Goal: Task Accomplishment & Management: Manage account settings

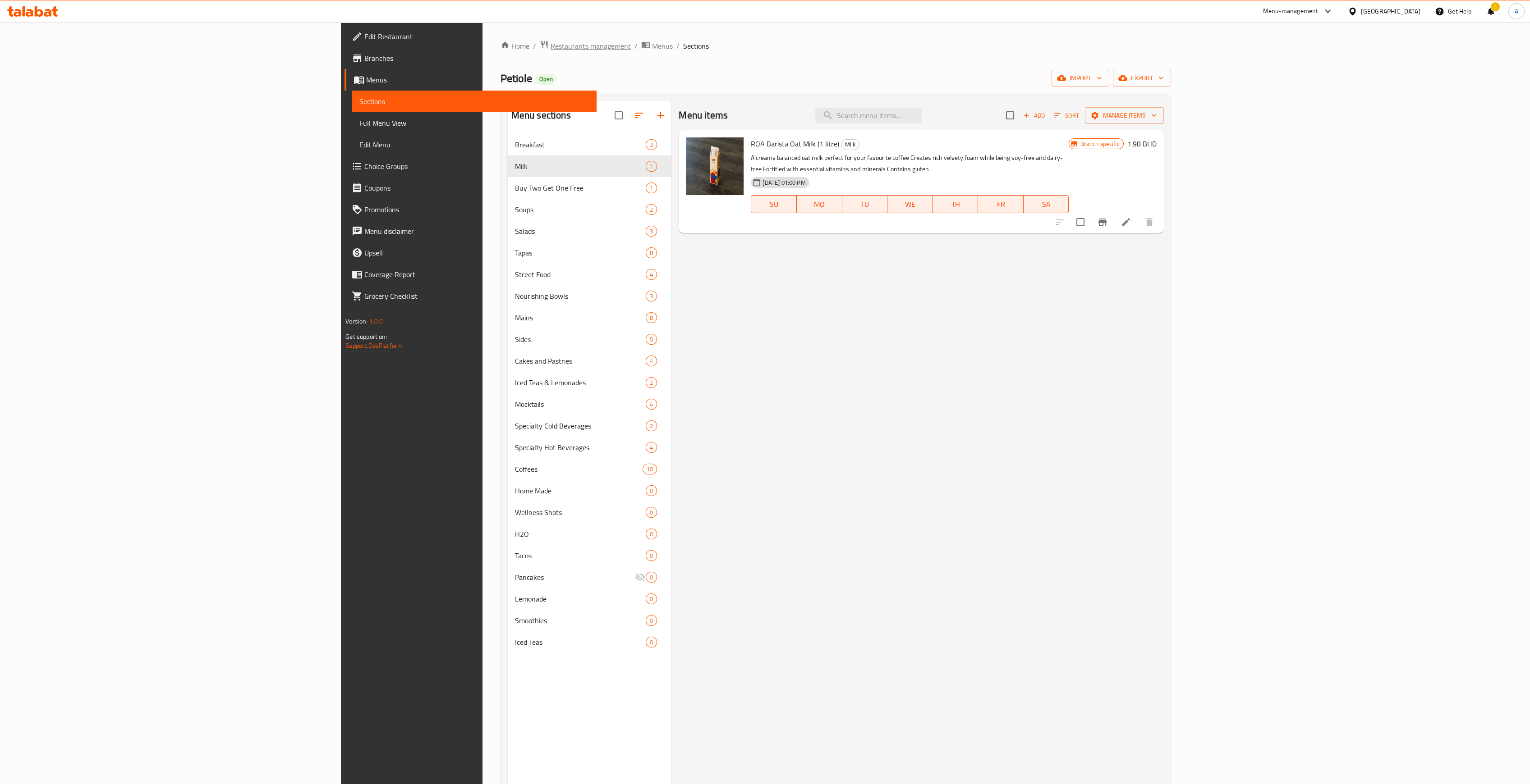
click at [551, 51] on span "Restaurants management" at bounding box center [591, 46] width 80 height 11
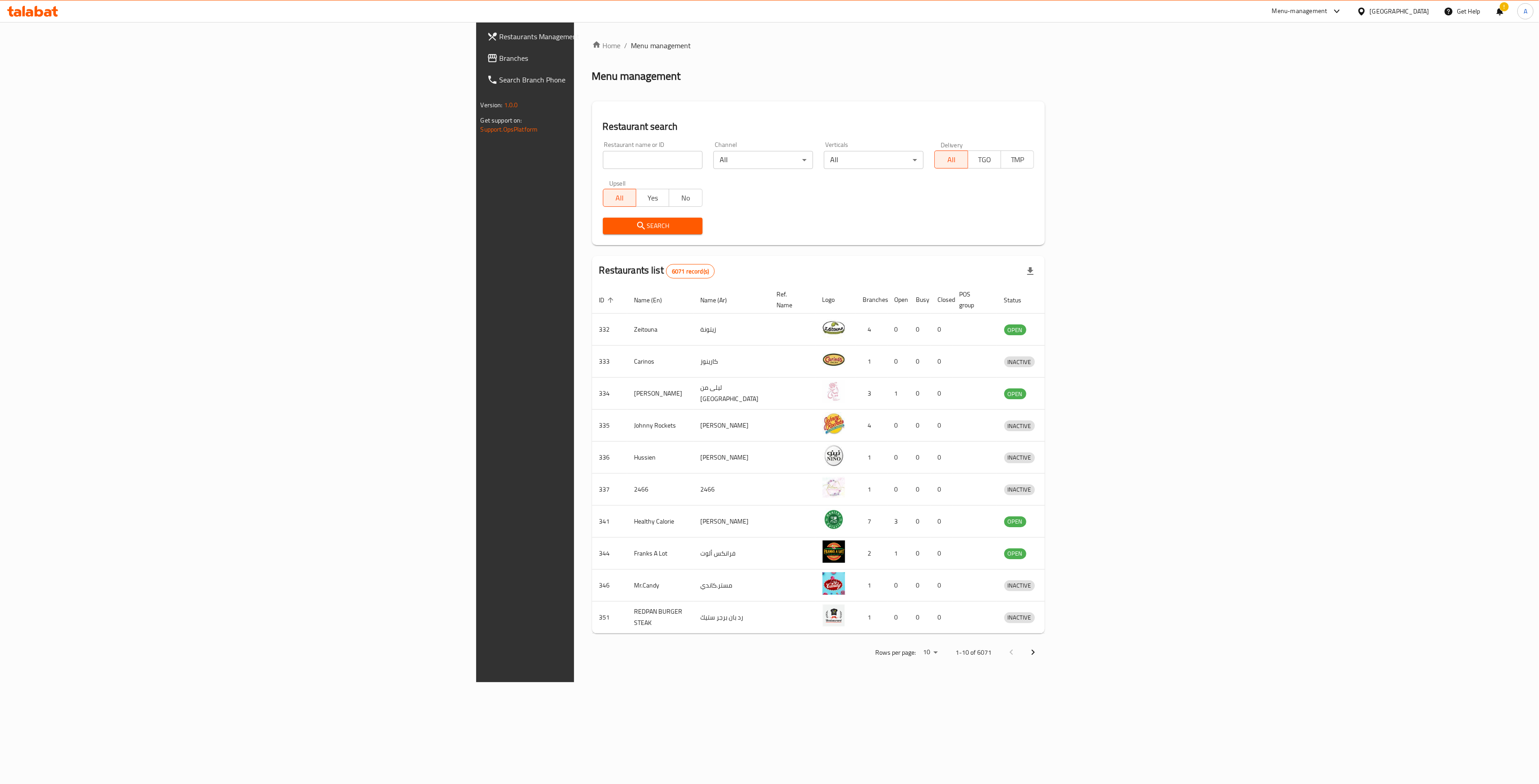
click at [603, 162] on input "search" at bounding box center [652, 160] width 100 height 18
type input "aromatic"
click button "Search" at bounding box center [652, 226] width 100 height 17
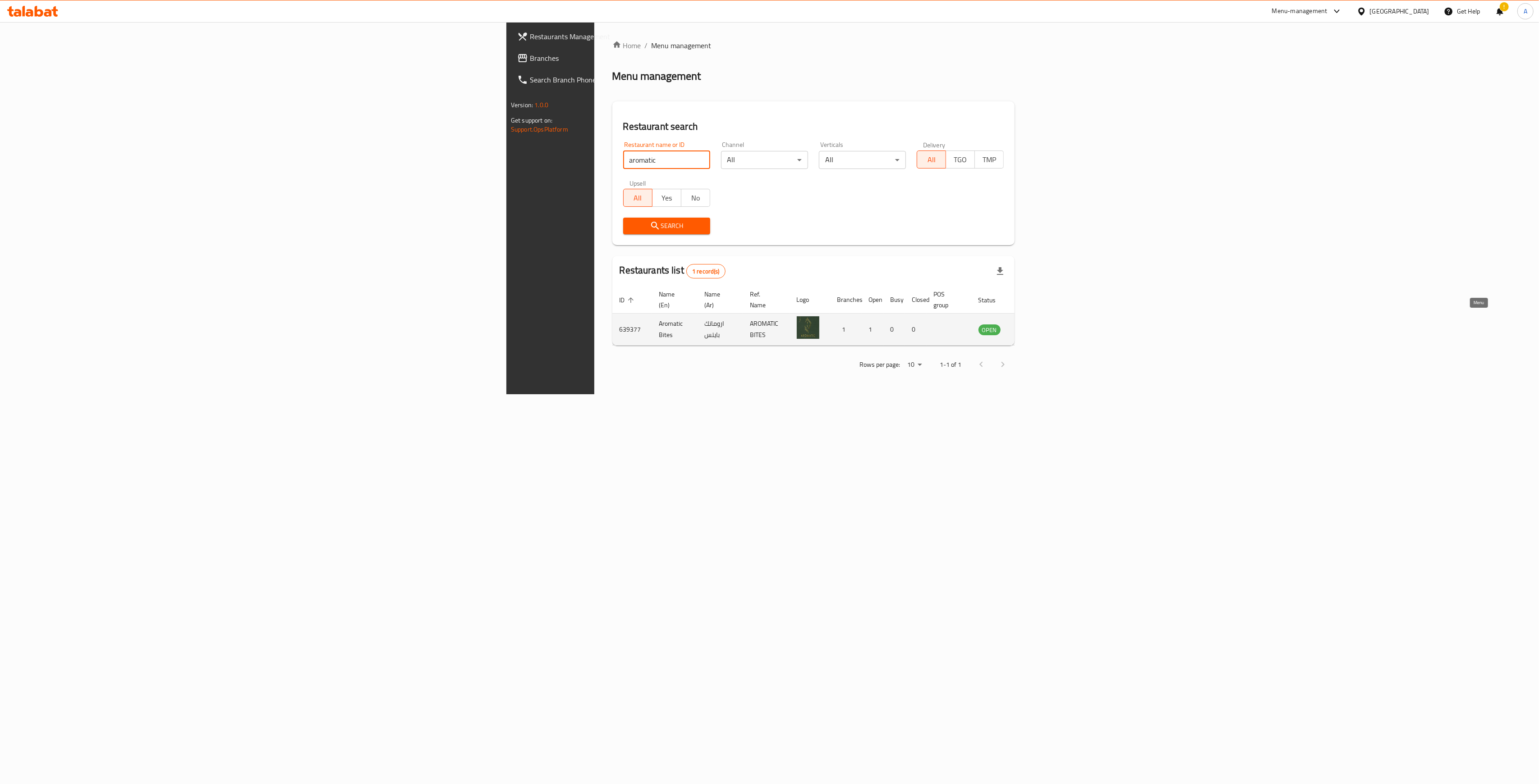
click at [1036, 326] on icon "enhanced table" at bounding box center [1031, 330] width 10 height 8
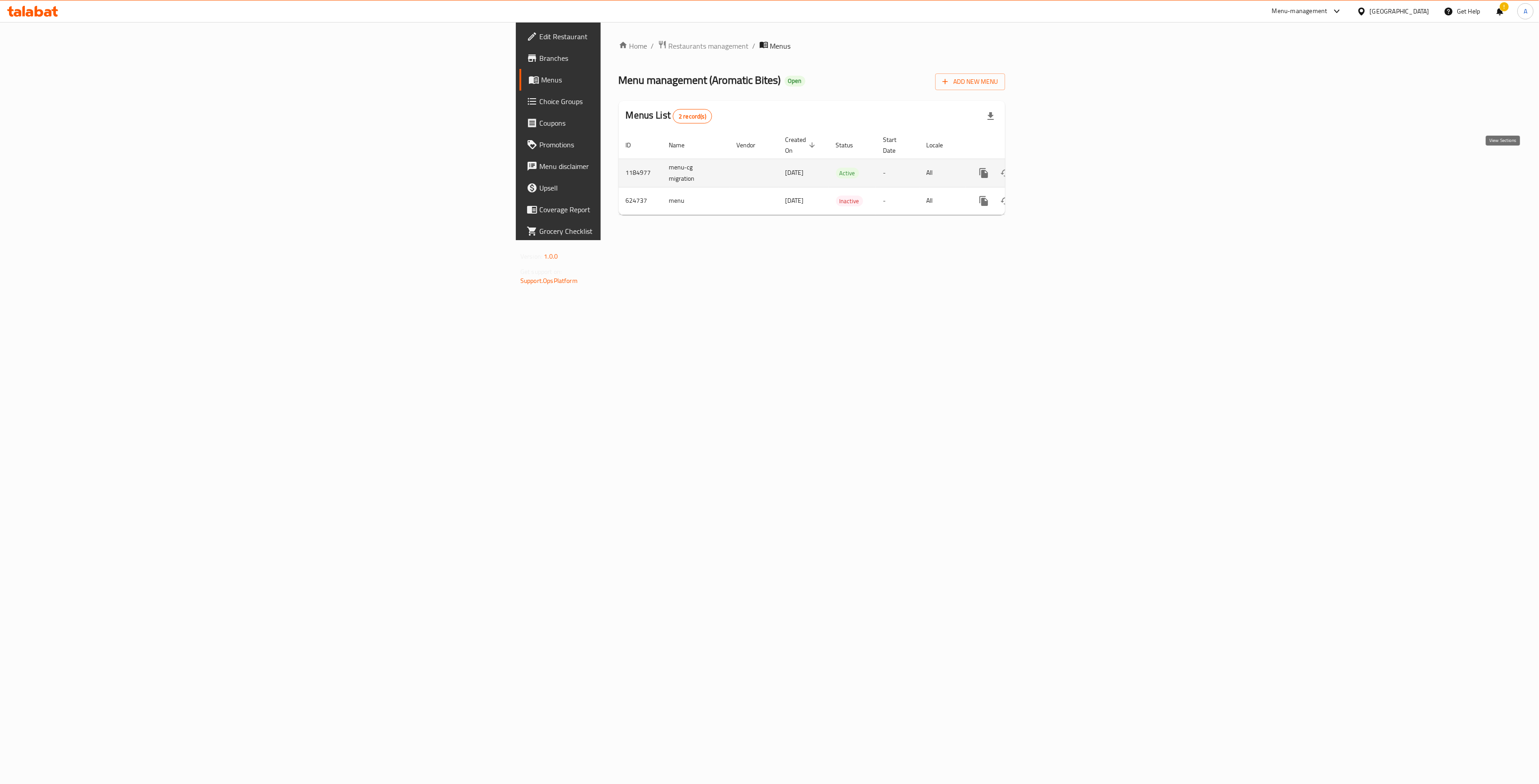
click at [1054, 168] on icon "enhanced table" at bounding box center [1049, 173] width 11 height 11
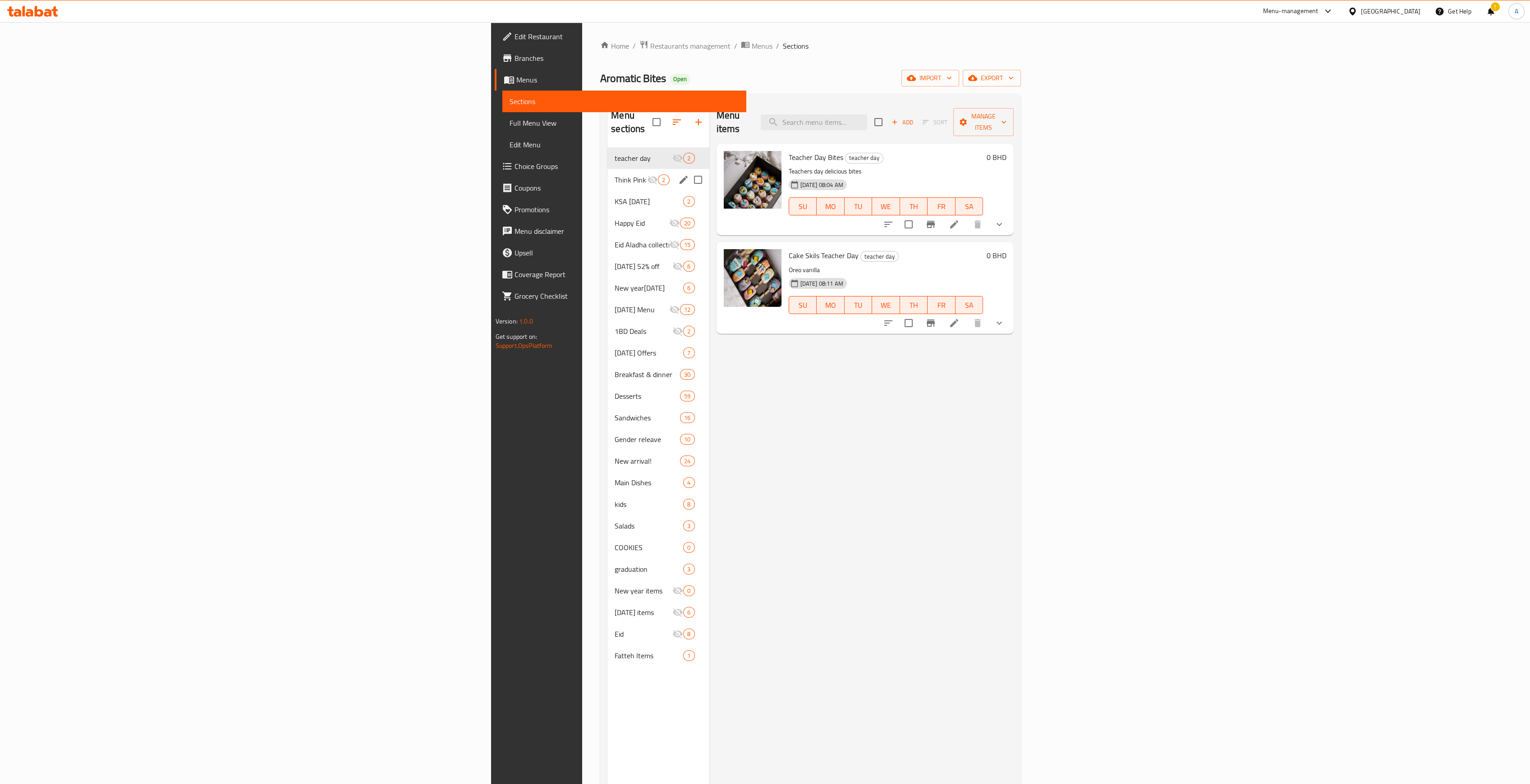
click at [615, 174] on span "Think Pink" at bounding box center [631, 180] width 32 height 11
click at [679, 176] on icon "edit" at bounding box center [683, 180] width 8 height 8
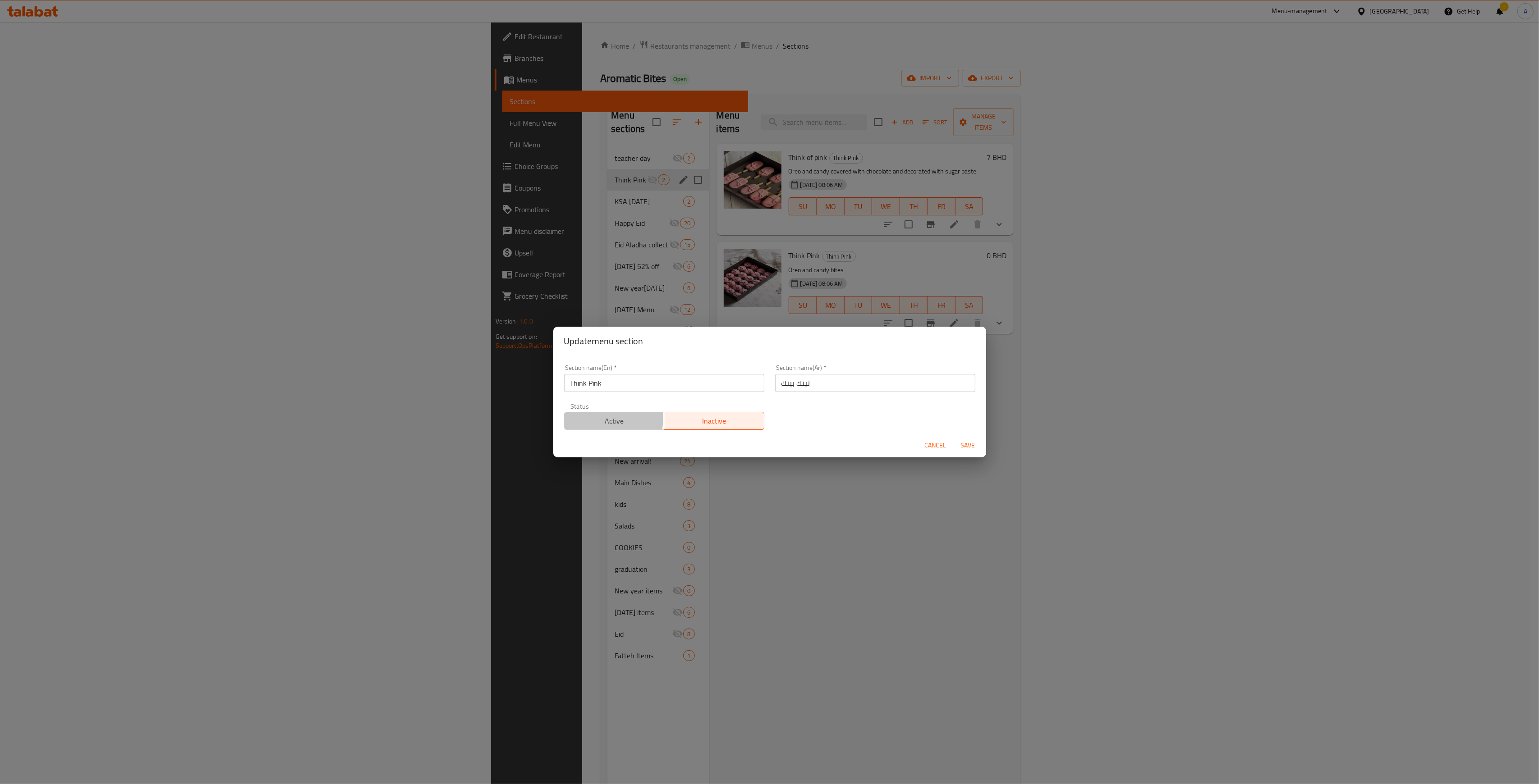
click at [591, 418] on span "Active" at bounding box center [614, 421] width 93 height 13
click at [967, 451] on span "Save" at bounding box center [968, 445] width 22 height 11
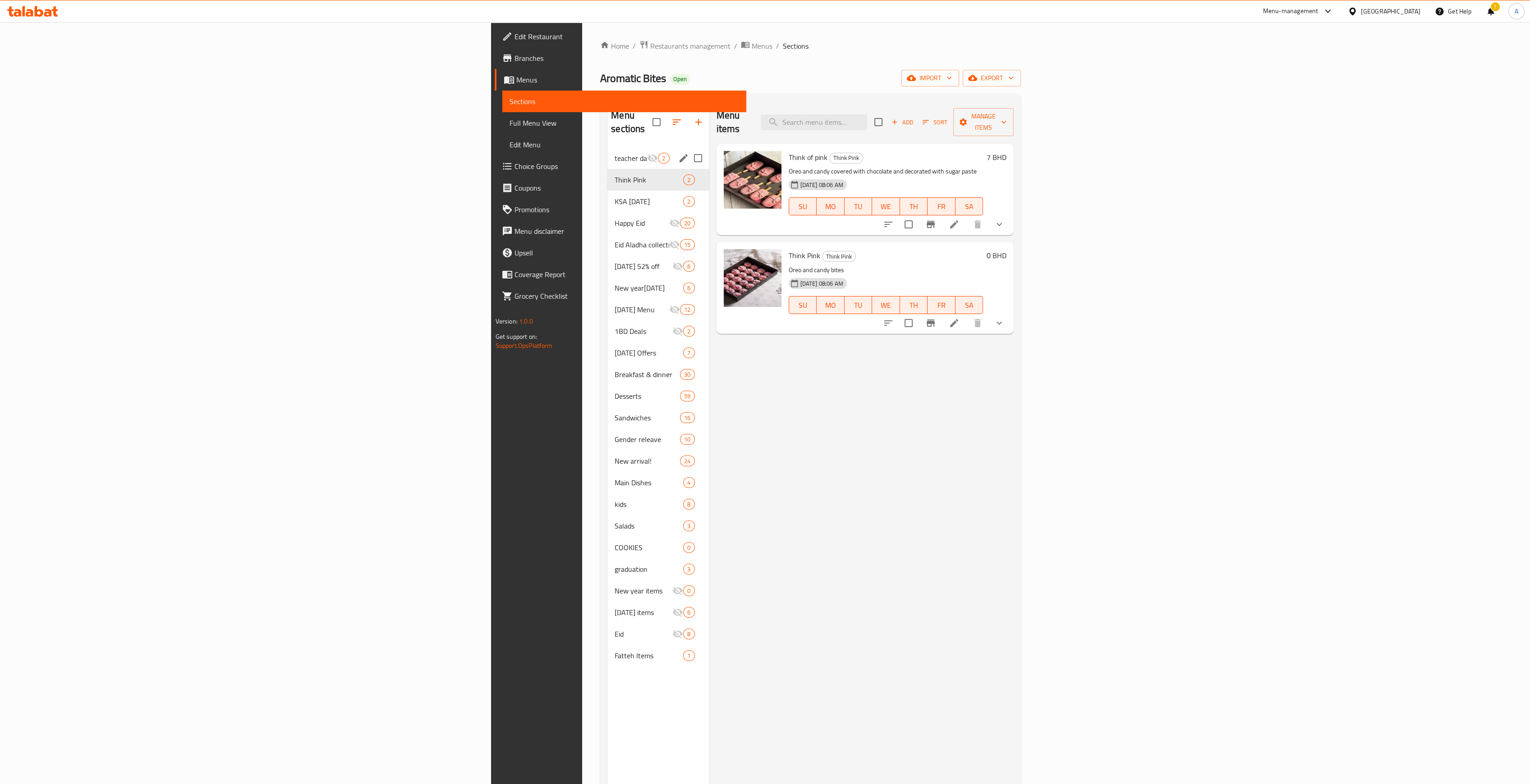
click at [615, 153] on span "teacher day" at bounding box center [631, 158] width 32 height 11
click at [678, 153] on icon "edit" at bounding box center [683, 158] width 11 height 11
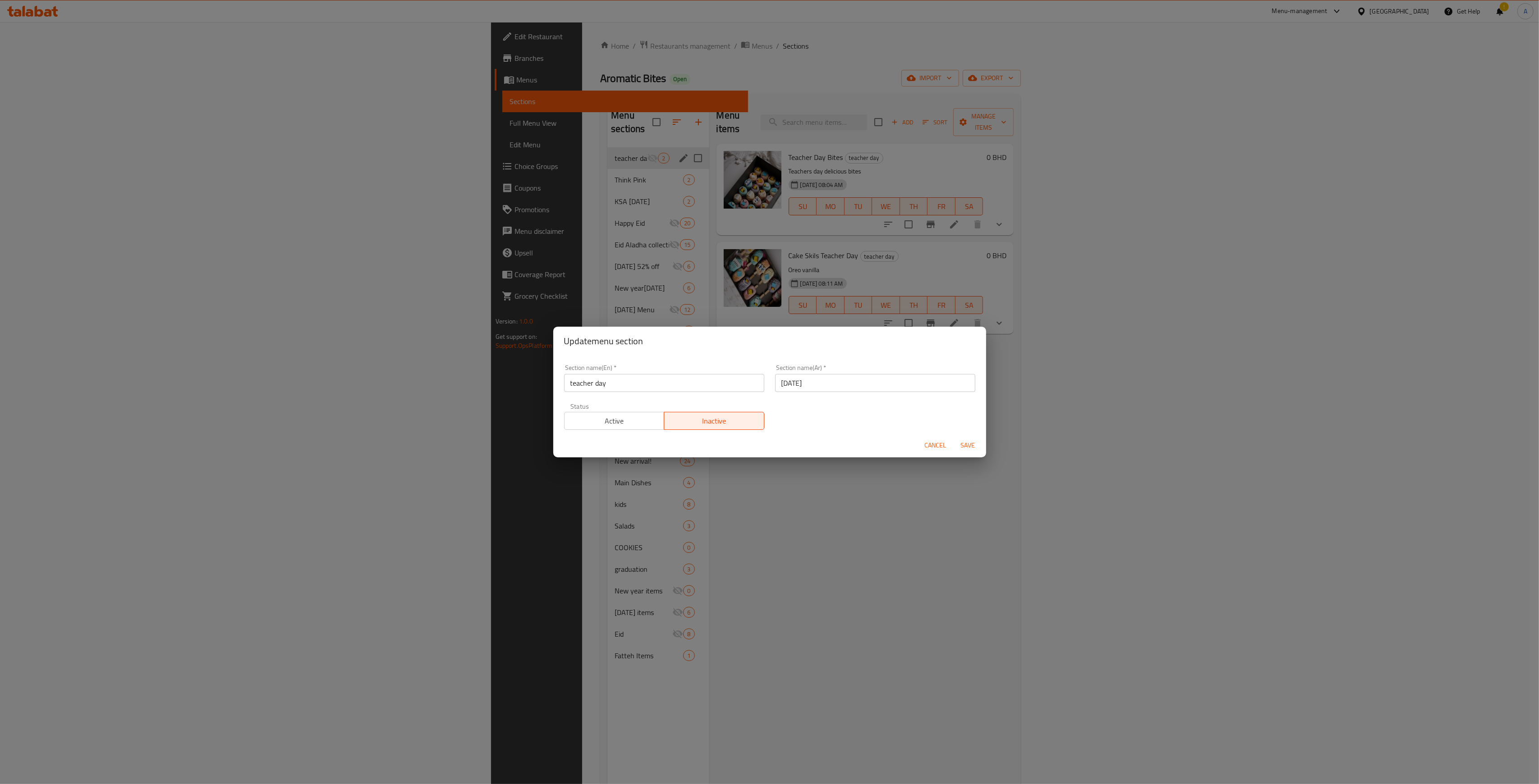
click at [618, 420] on span "Active" at bounding box center [614, 421] width 93 height 13
click at [962, 451] on button "Save" at bounding box center [968, 445] width 29 height 17
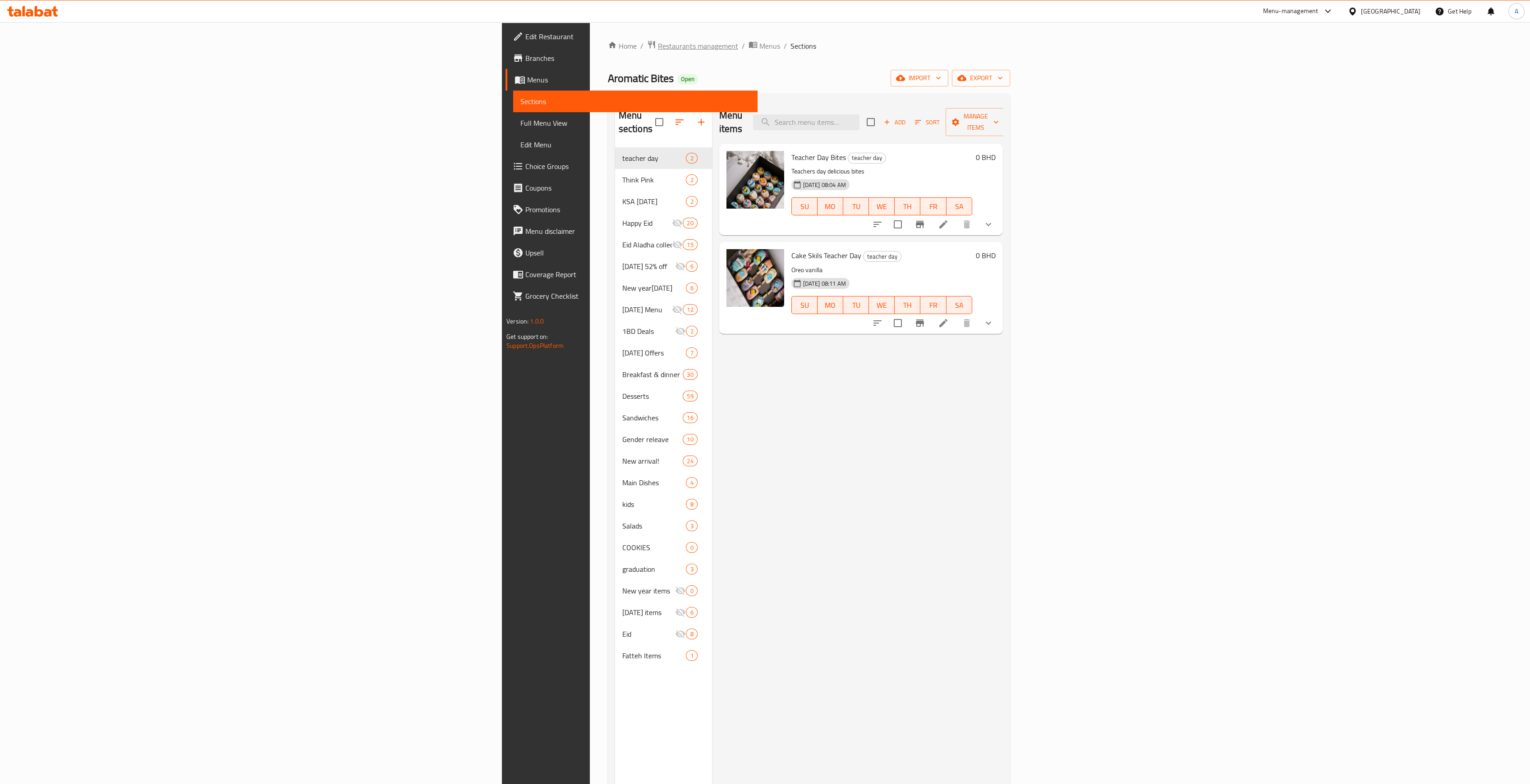
click at [658, 41] on span "Restaurants management" at bounding box center [698, 46] width 80 height 11
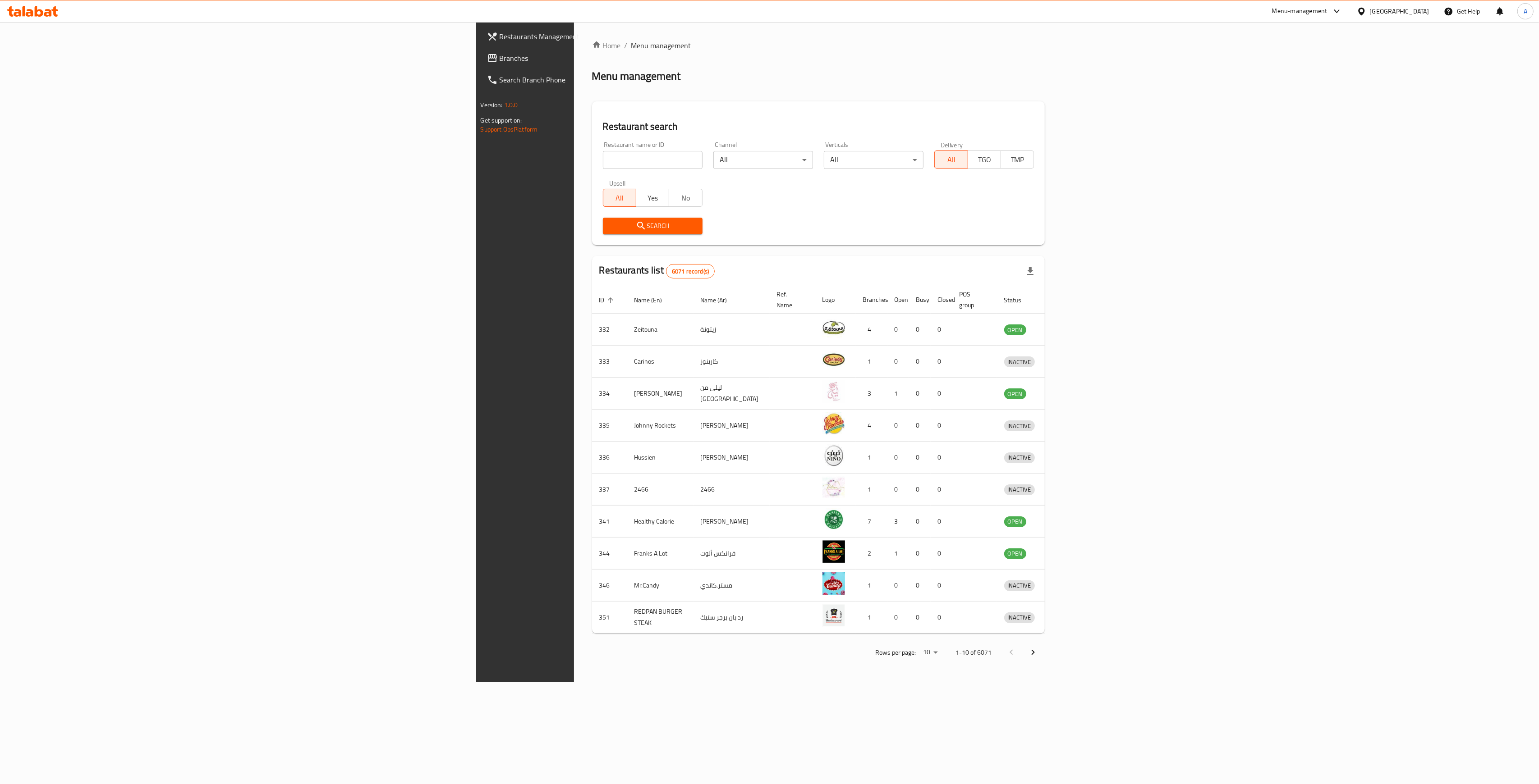
click at [603, 158] on input "search" at bounding box center [652, 160] width 100 height 18
type input "p"
type input "viridian"
click button "Search" at bounding box center [652, 226] width 100 height 17
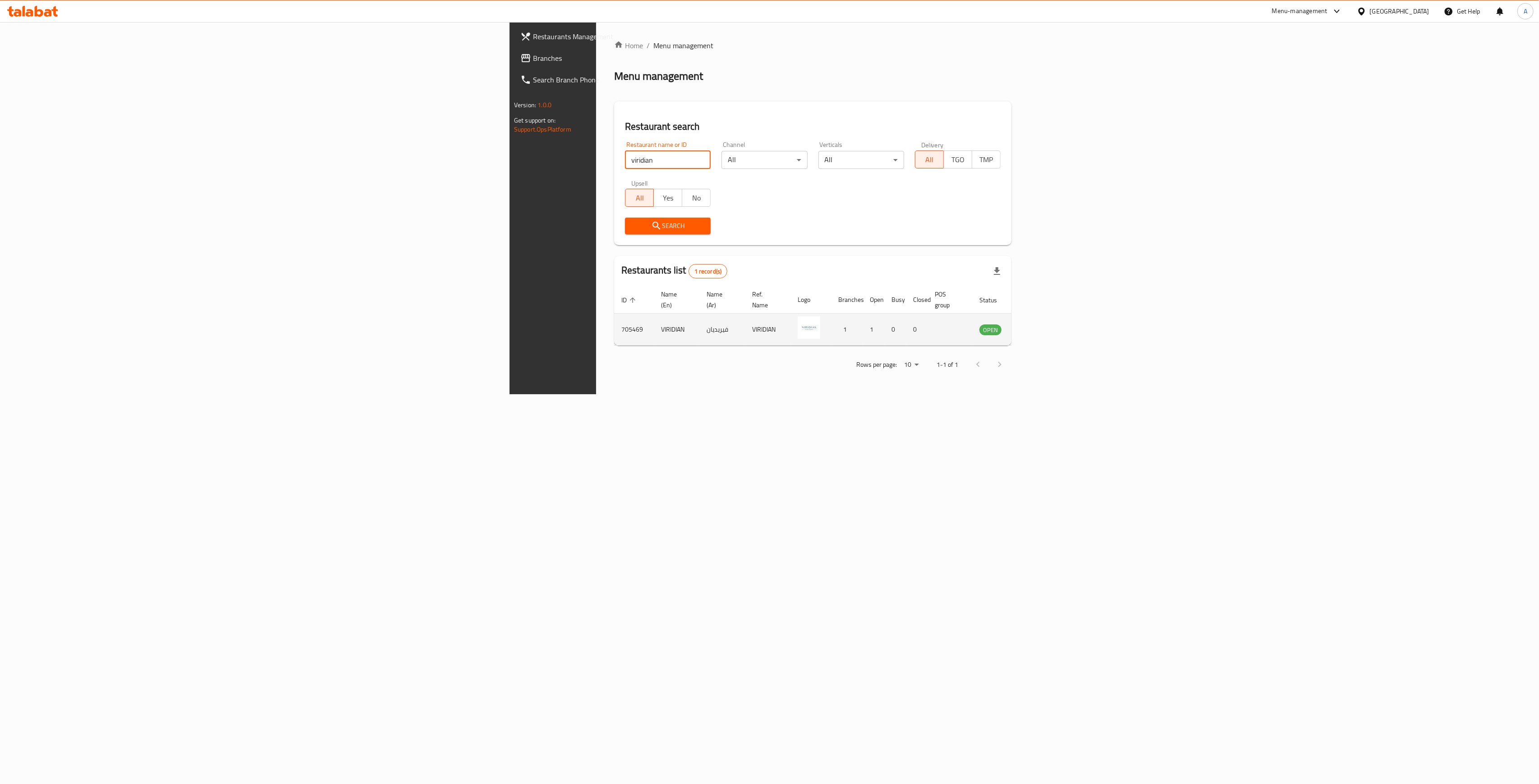
click at [1051, 325] on td "enhanced table" at bounding box center [1035, 330] width 31 height 32
drag, startPoint x: 1457, startPoint y: 327, endPoint x: 1454, endPoint y: 315, distance: 12.4
click at [1051, 326] on td "enhanced table" at bounding box center [1035, 330] width 31 height 32
click at [1038, 324] on icon "enhanced table" at bounding box center [1032, 330] width 11 height 11
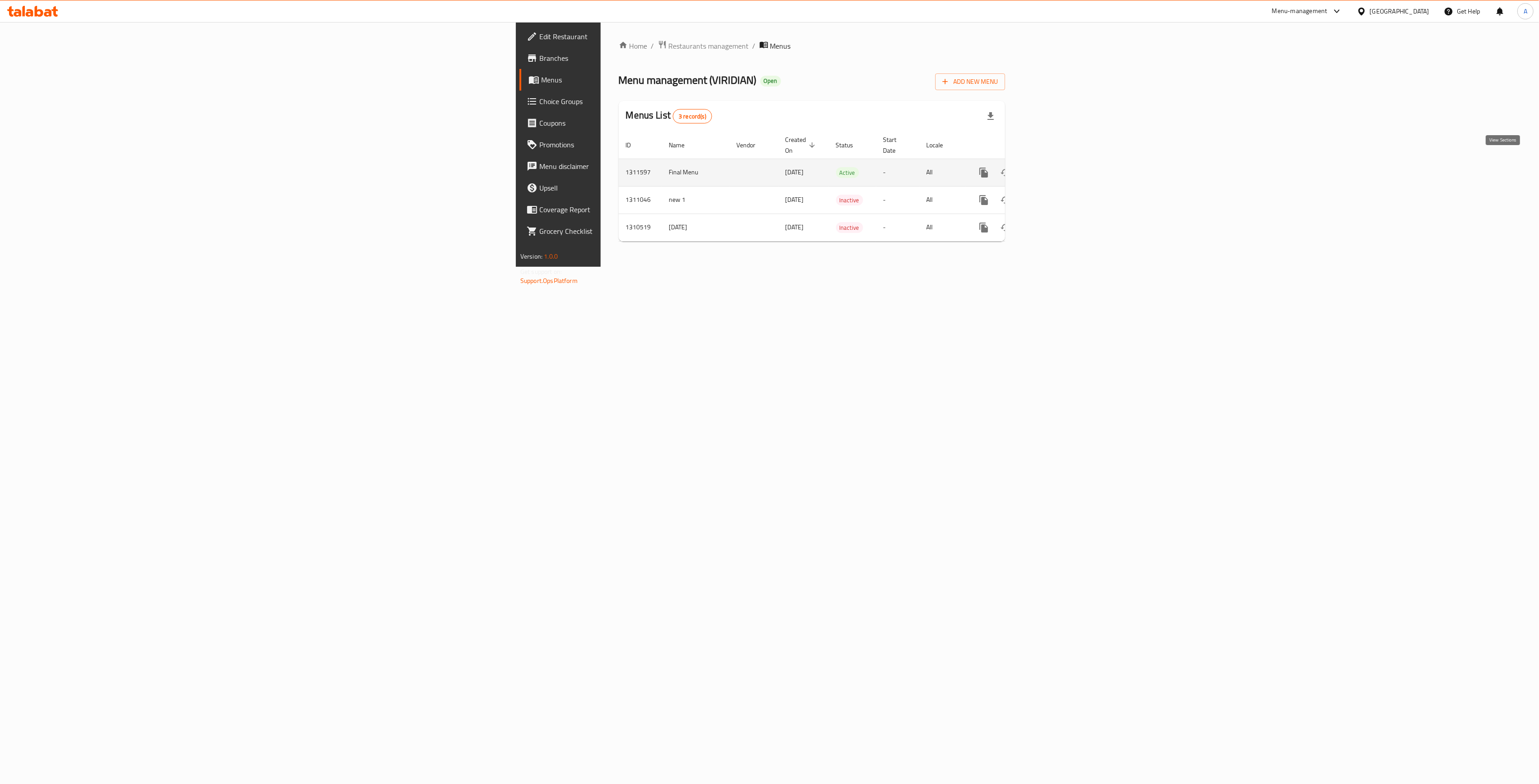
click at [1054, 167] on icon "enhanced table" at bounding box center [1049, 173] width 11 height 11
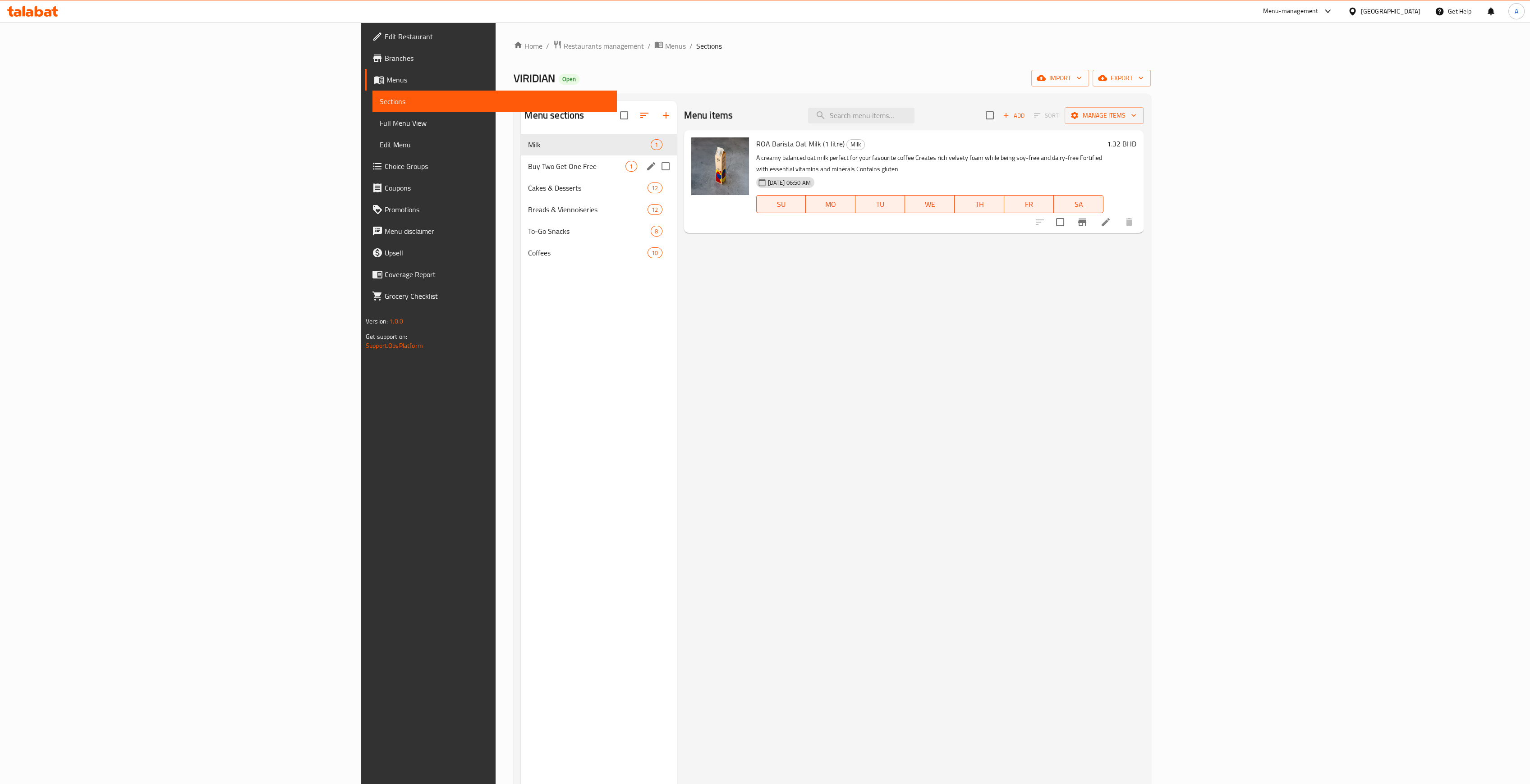
click at [521, 155] on div "Buy Two Get One Free 1" at bounding box center [599, 166] width 155 height 21
click at [528, 143] on span "Milk" at bounding box center [577, 144] width 97 height 11
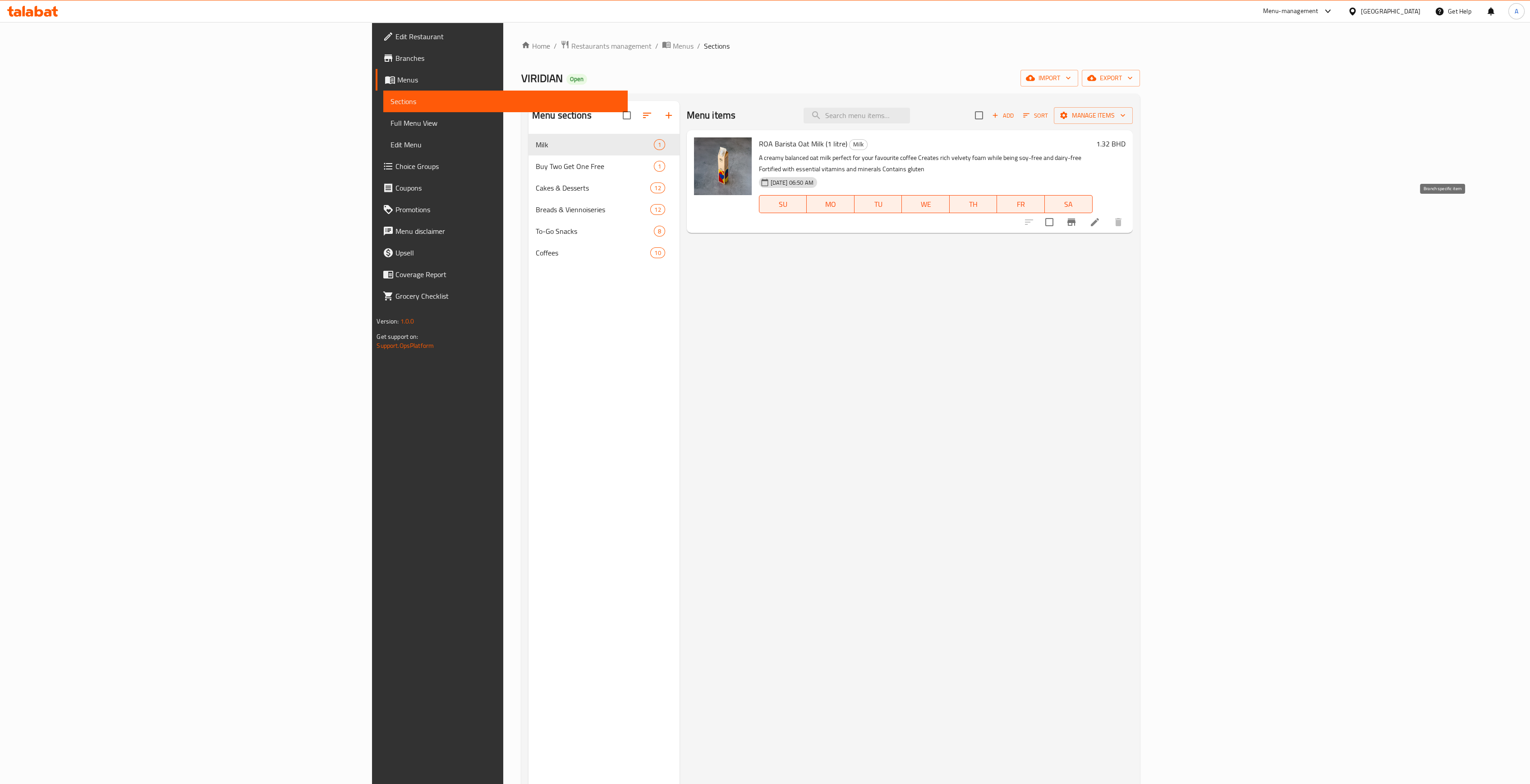
click at [1077, 217] on icon "Branch-specific-item" at bounding box center [1071, 222] width 11 height 11
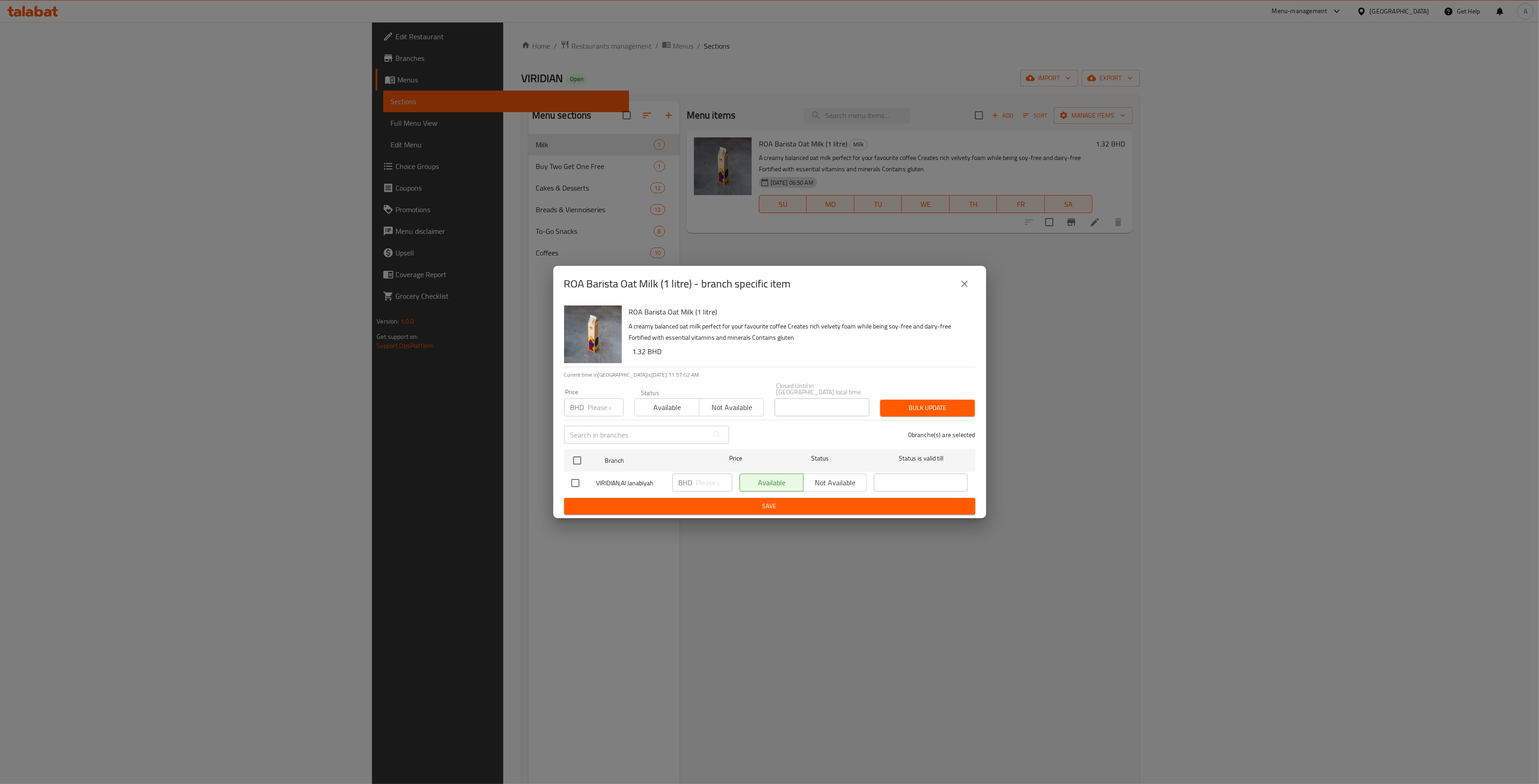
click at [600, 407] on input "number" at bounding box center [606, 407] width 36 height 18
type input "1.98"
click at [575, 459] on input "checkbox" at bounding box center [577, 461] width 19 height 19
checkbox input "true"
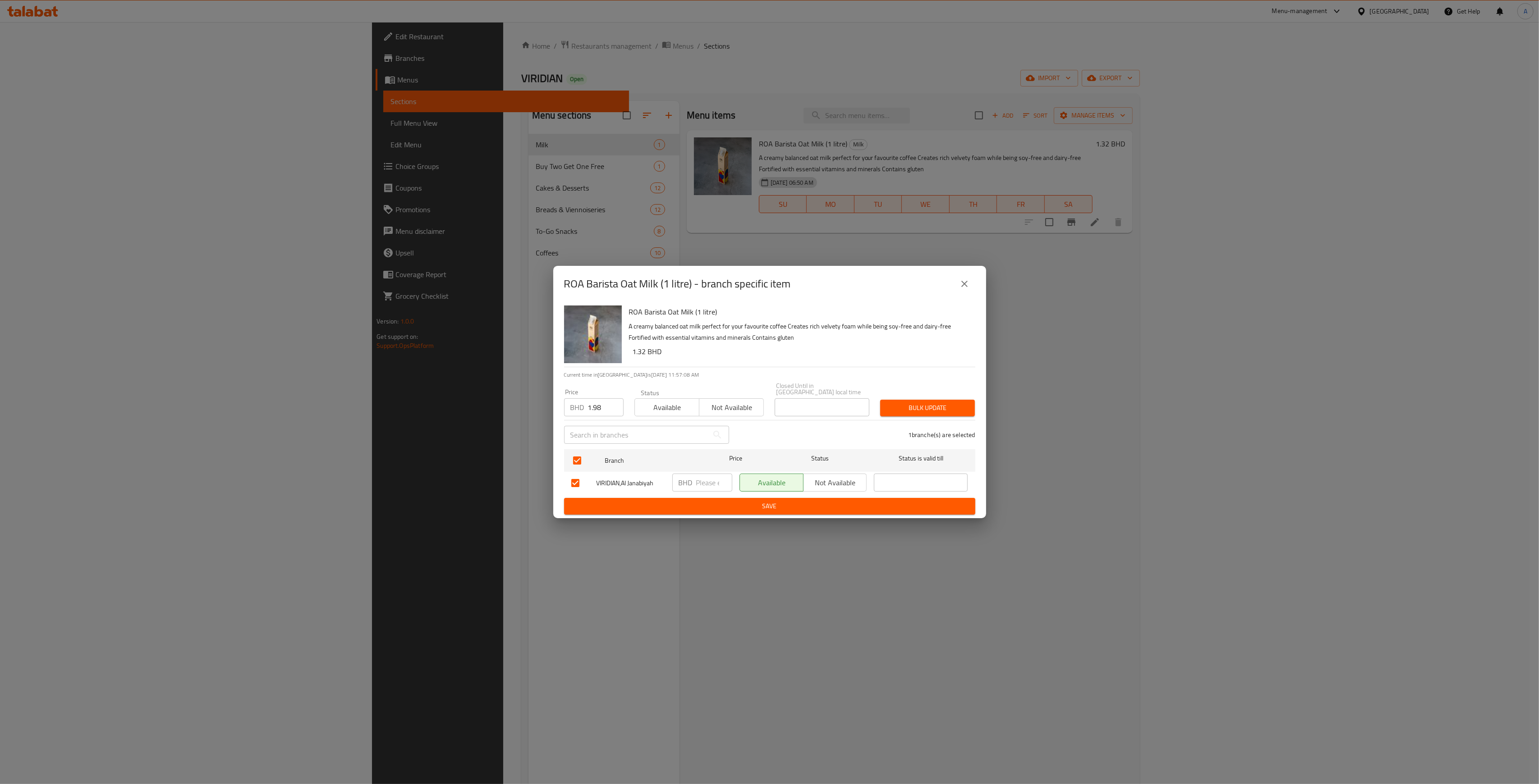
click at [956, 411] on button "Bulk update" at bounding box center [927, 408] width 94 height 17
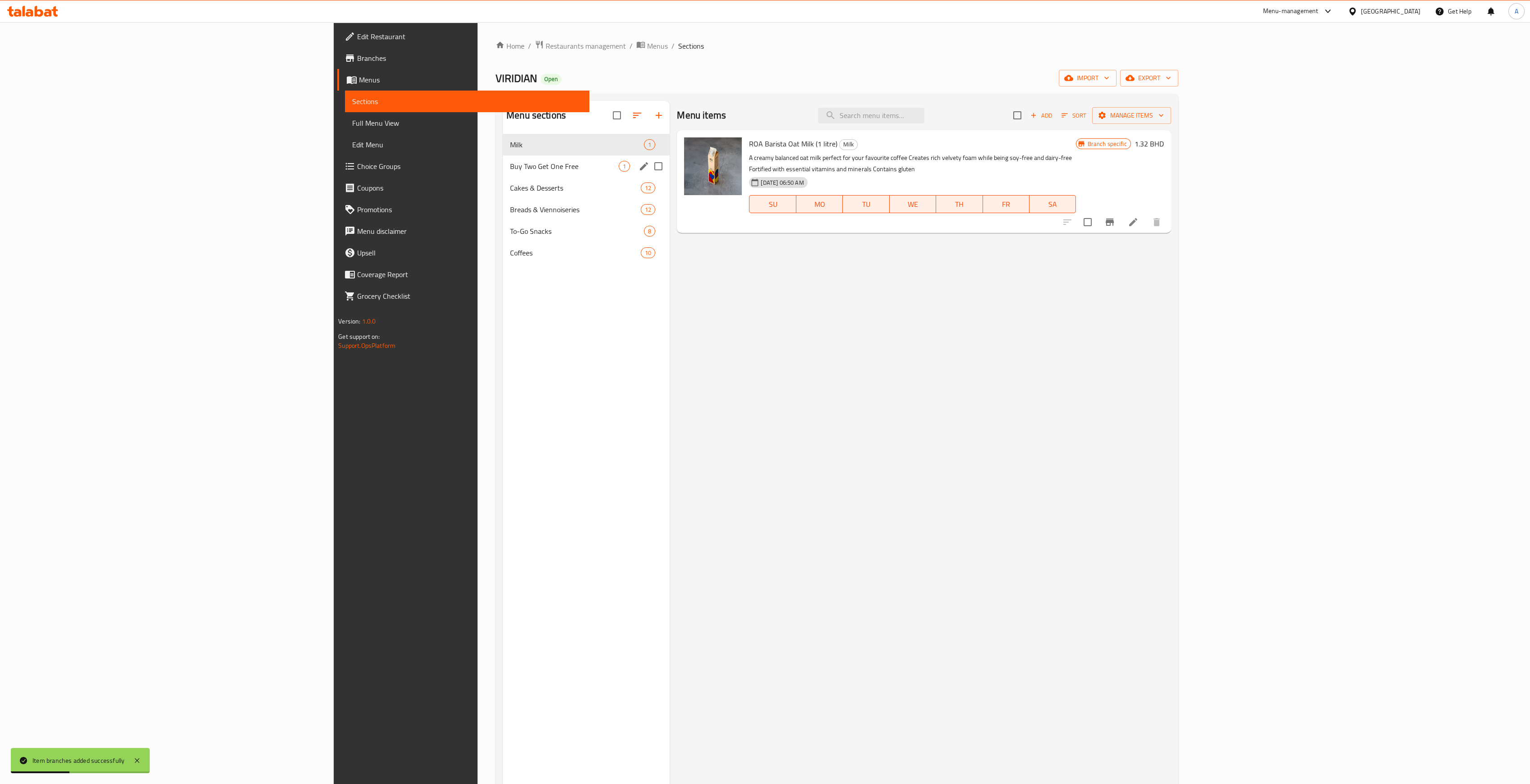
click at [510, 164] on span "Buy Two Get One Free" at bounding box center [565, 166] width 109 height 11
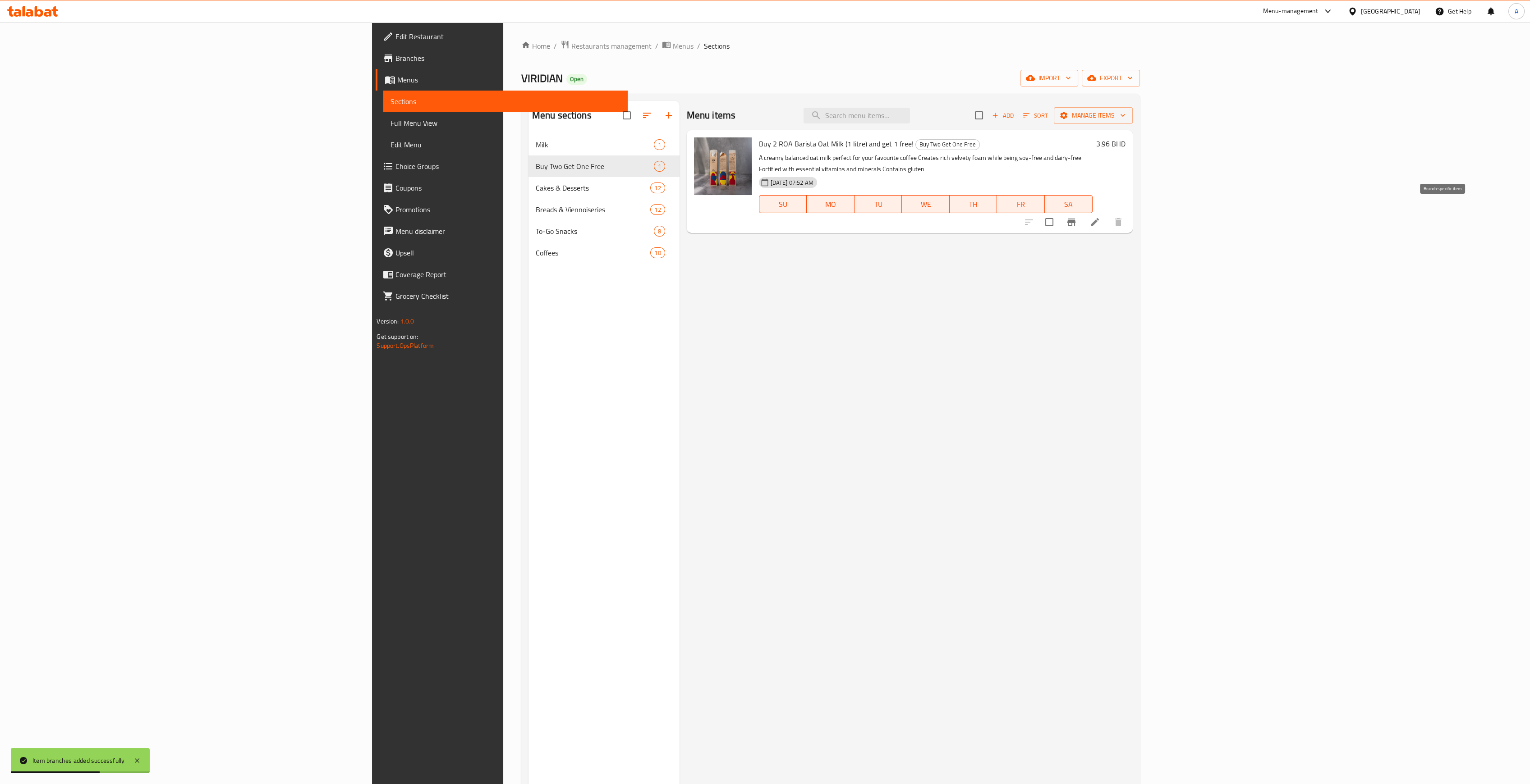
click at [1077, 217] on icon "Branch-specific-item" at bounding box center [1071, 222] width 11 height 11
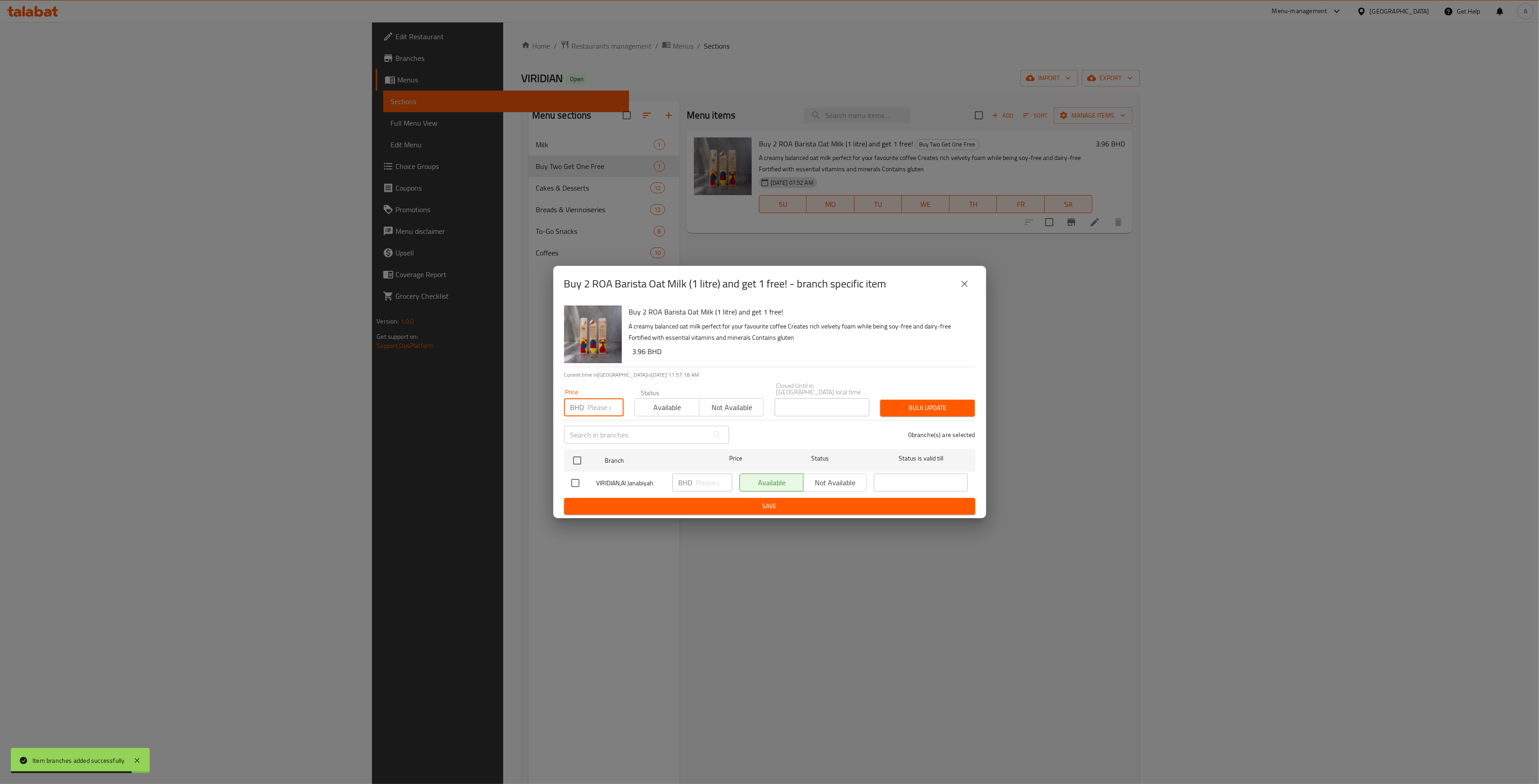
click at [588, 405] on input "number" at bounding box center [606, 407] width 36 height 18
type input "5.94"
click at [577, 461] on input "checkbox" at bounding box center [577, 461] width 19 height 19
checkbox input "true"
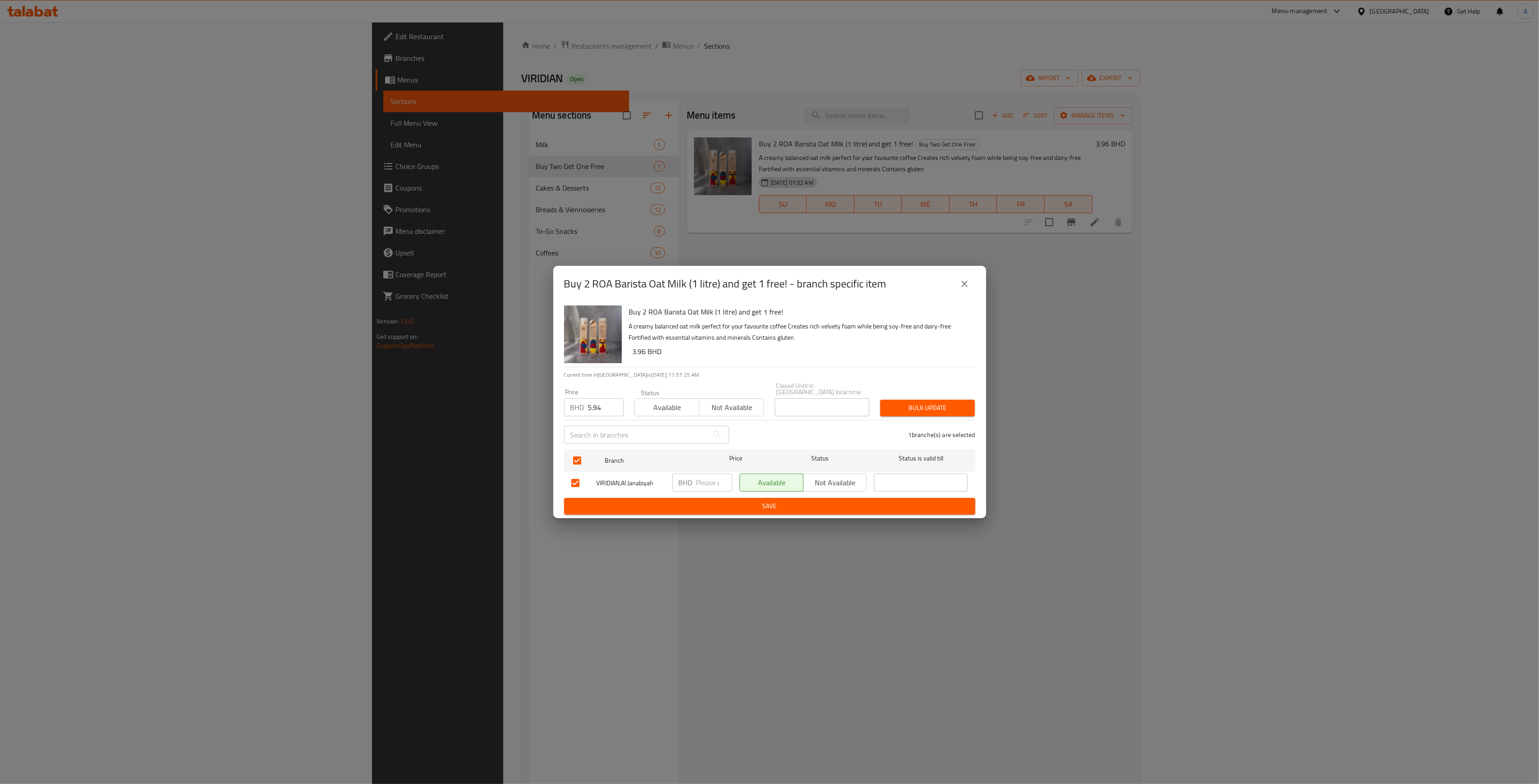
click at [940, 409] on span "Bulk update" at bounding box center [927, 408] width 80 height 11
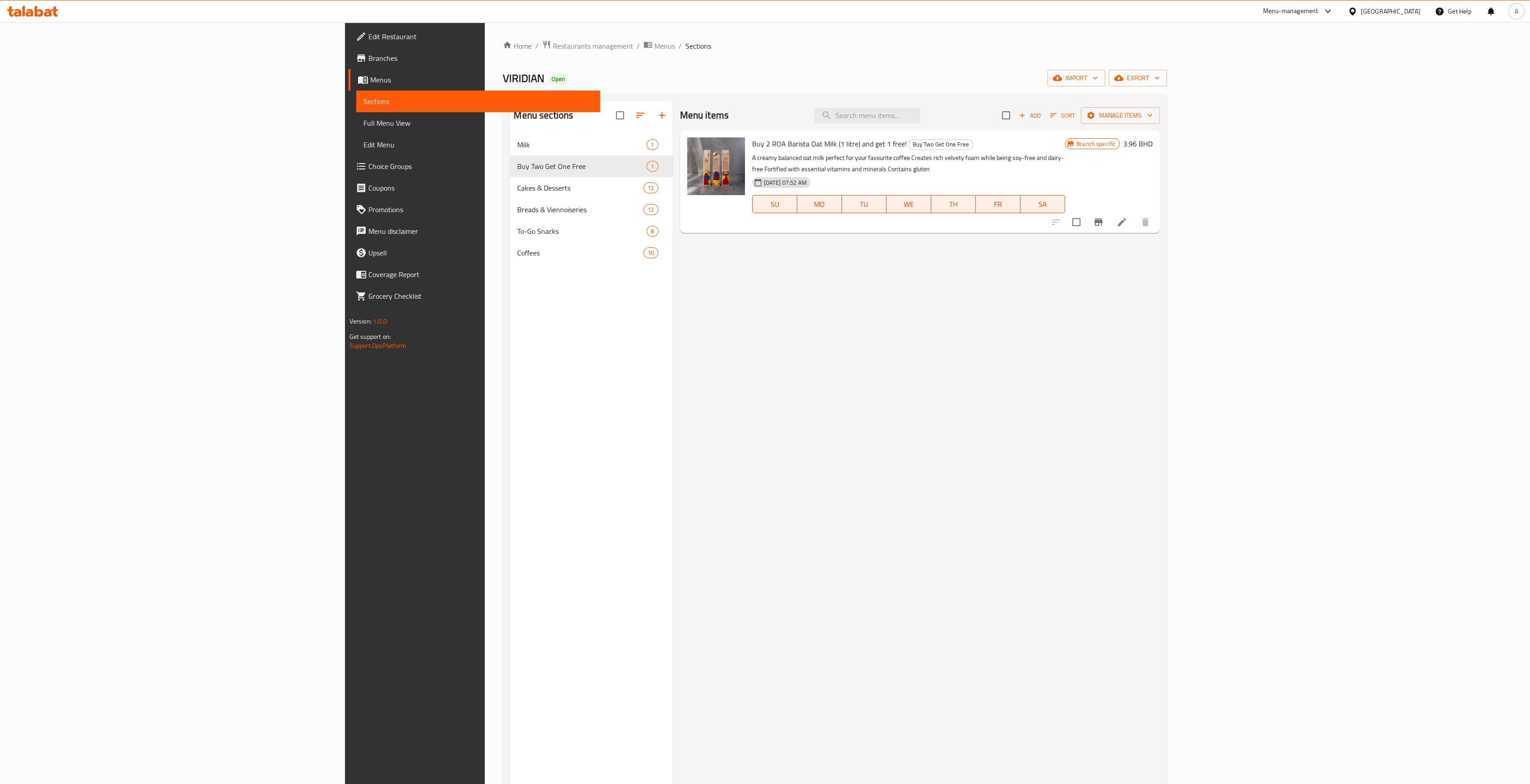
click at [503, 53] on div "Home / Restaurants management / Menus / Sections VIRIDIAN Open import export Me…" at bounding box center [835, 466] width 664 height 852
click at [553, 41] on span "Restaurants management" at bounding box center [593, 46] width 80 height 11
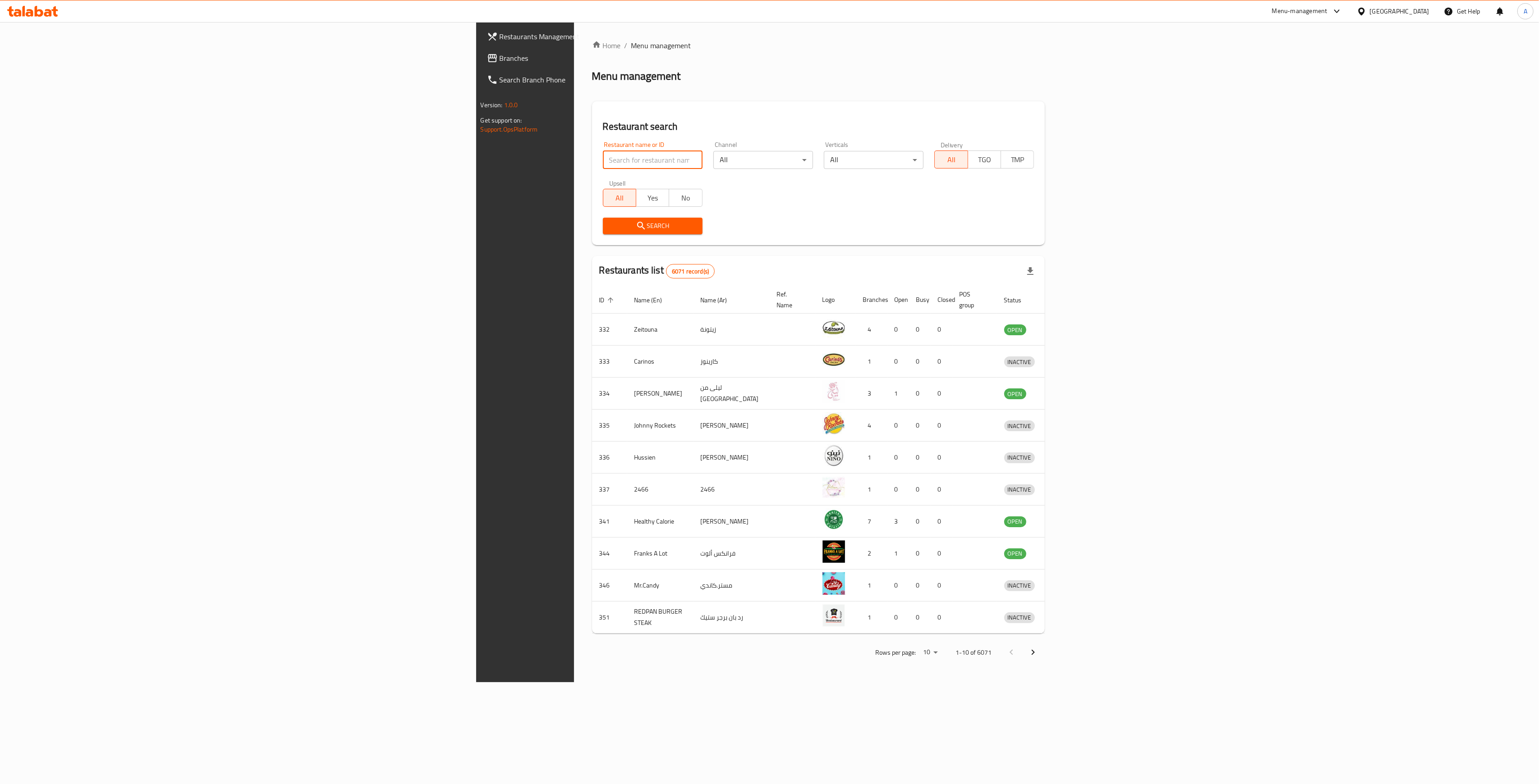
click at [603, 165] on input "search" at bounding box center [652, 160] width 100 height 18
type input "petiole"
click button "Search" at bounding box center [652, 226] width 100 height 17
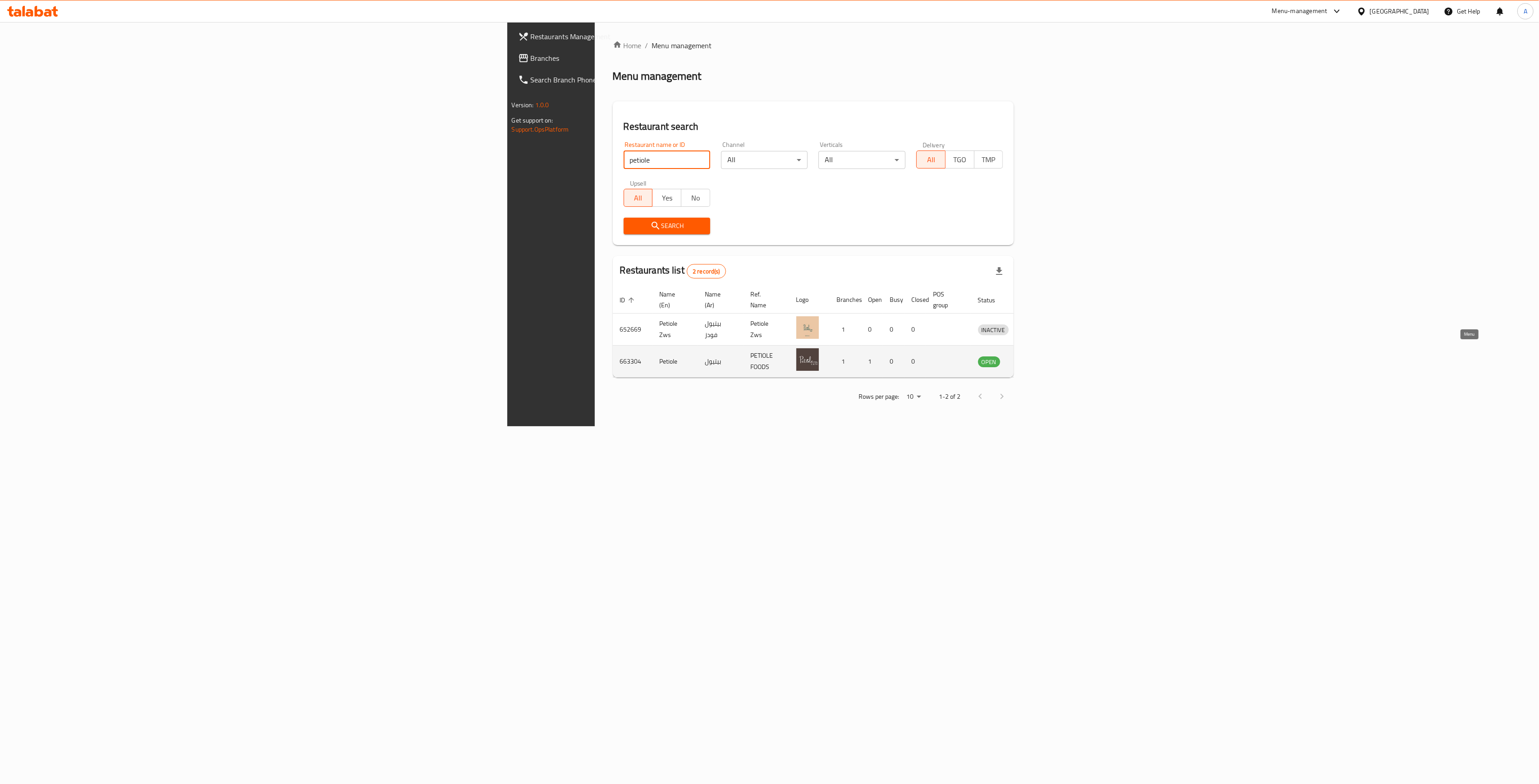
click at [1036, 360] on icon "enhanced table" at bounding box center [1034, 362] width 3 height 4
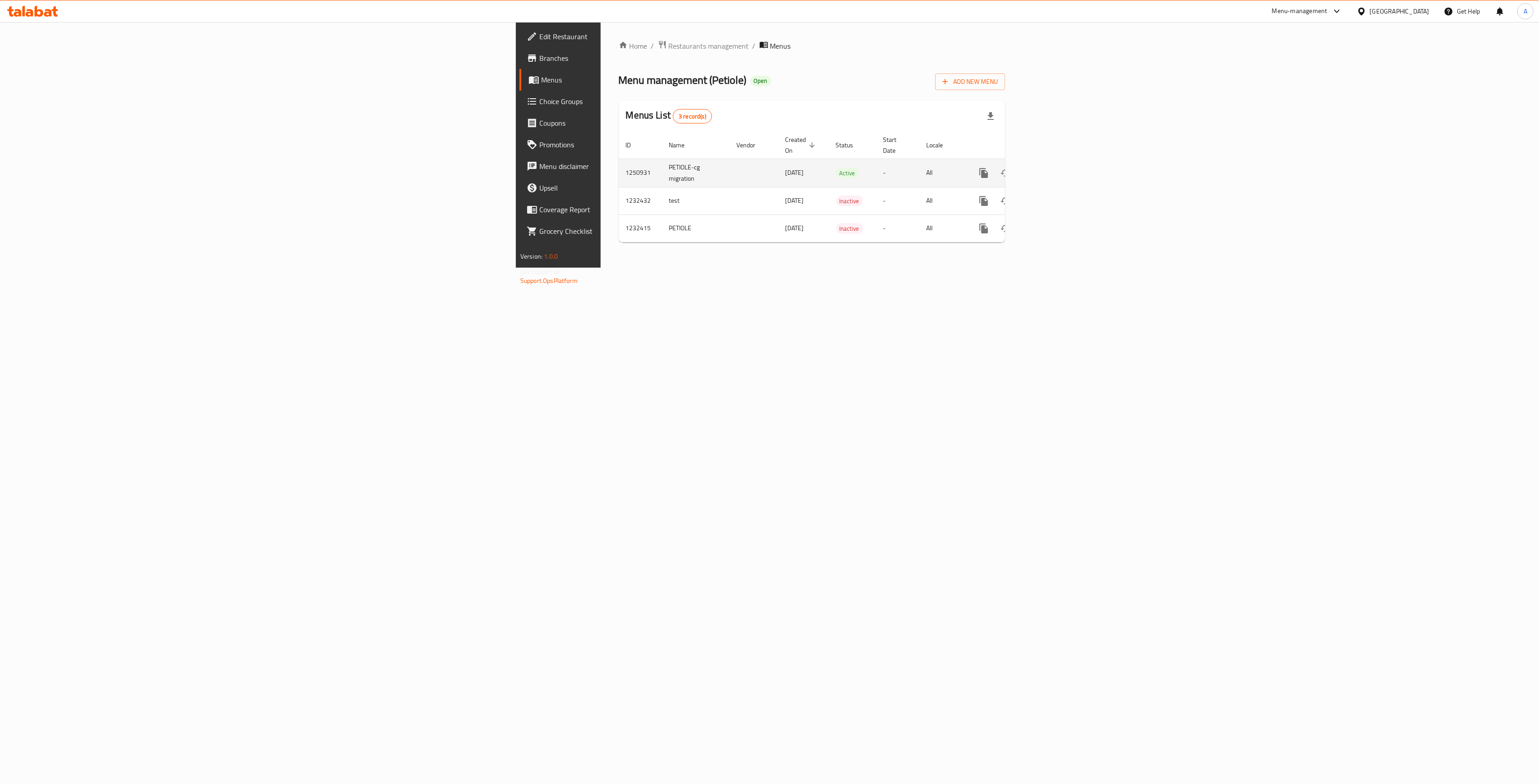
click at [1054, 168] on icon "enhanced table" at bounding box center [1049, 173] width 11 height 11
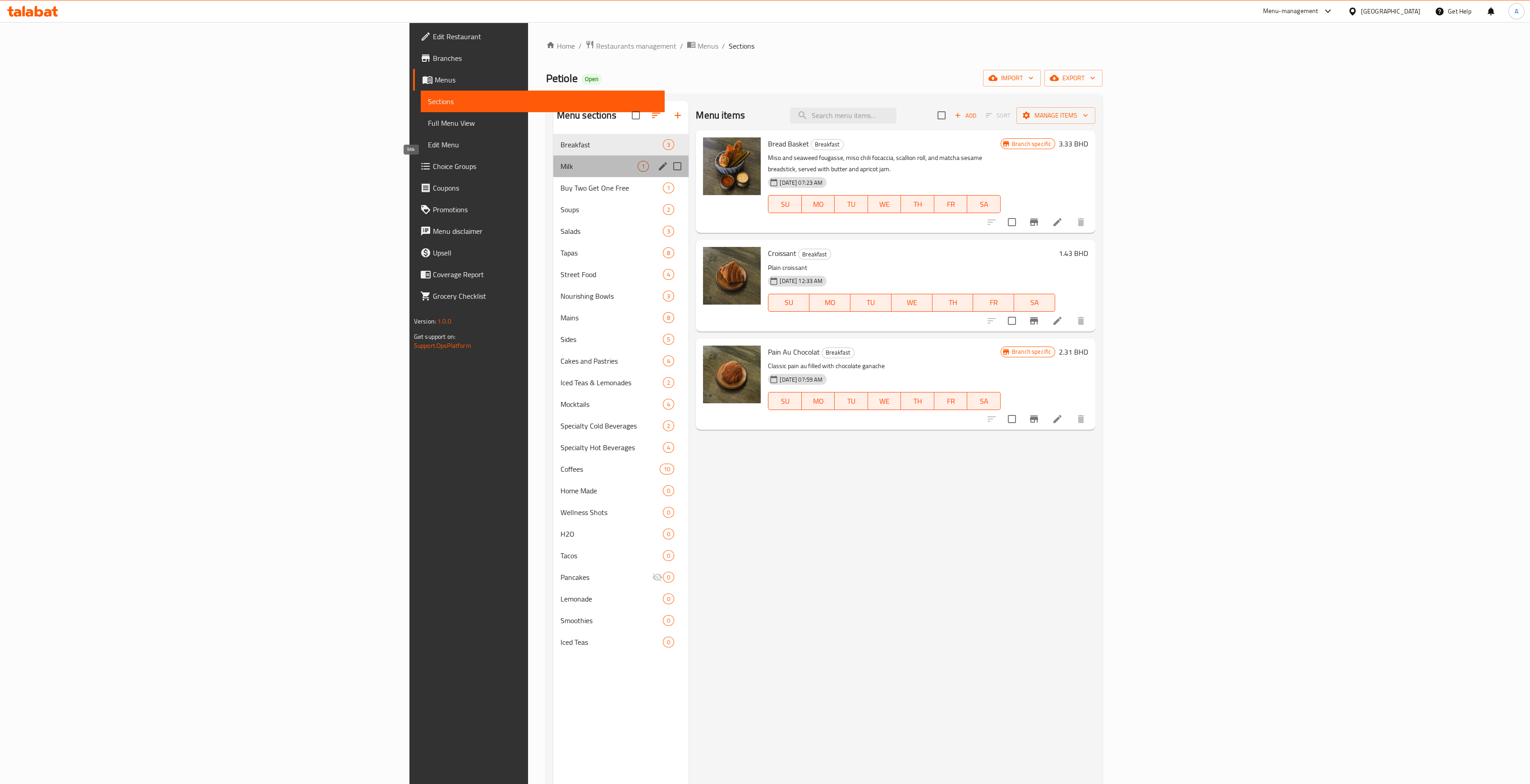
click at [560, 168] on span "Milk" at bounding box center [599, 166] width 77 height 11
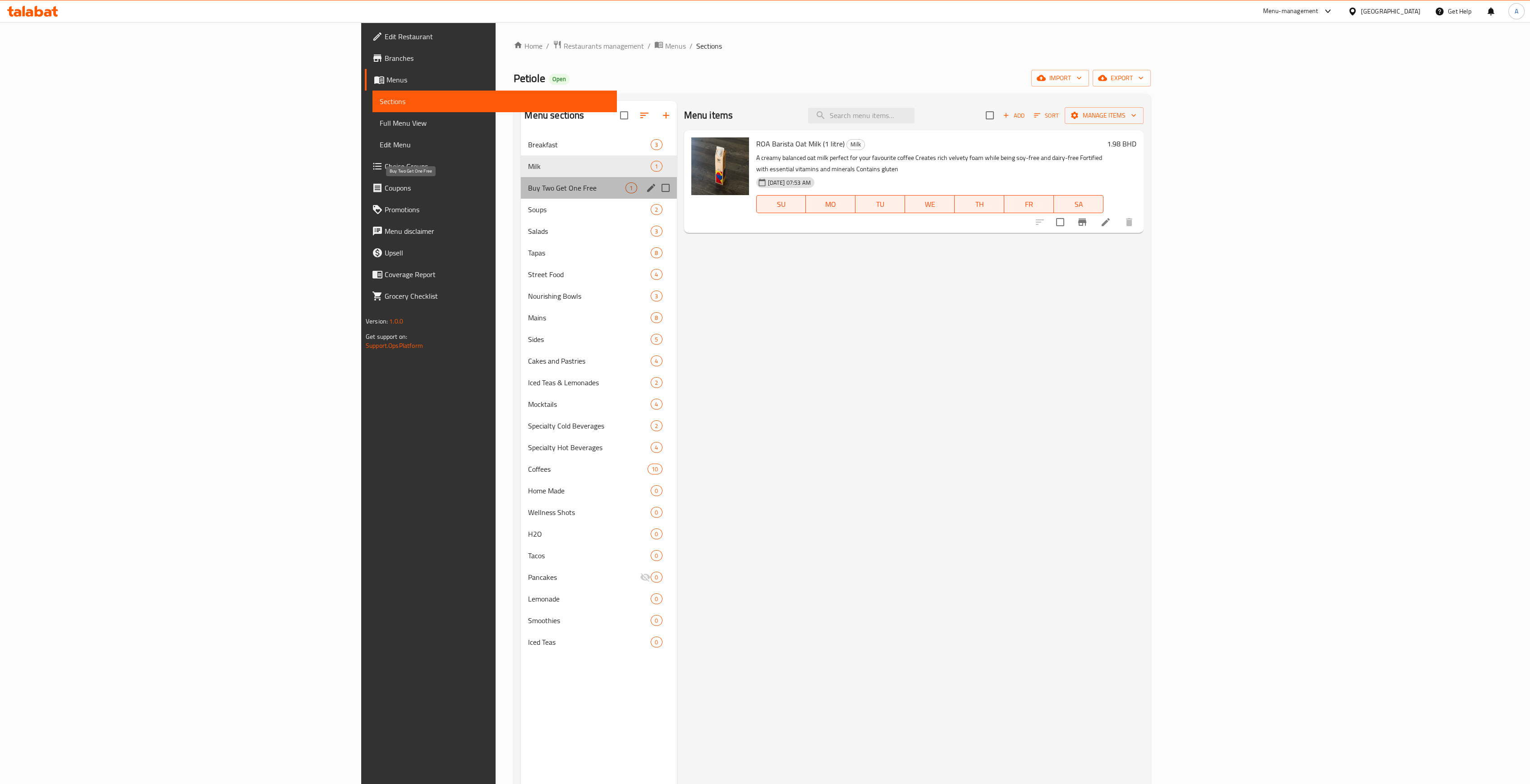
click at [528, 192] on span "Buy Two Get One Free" at bounding box center [577, 188] width 97 height 11
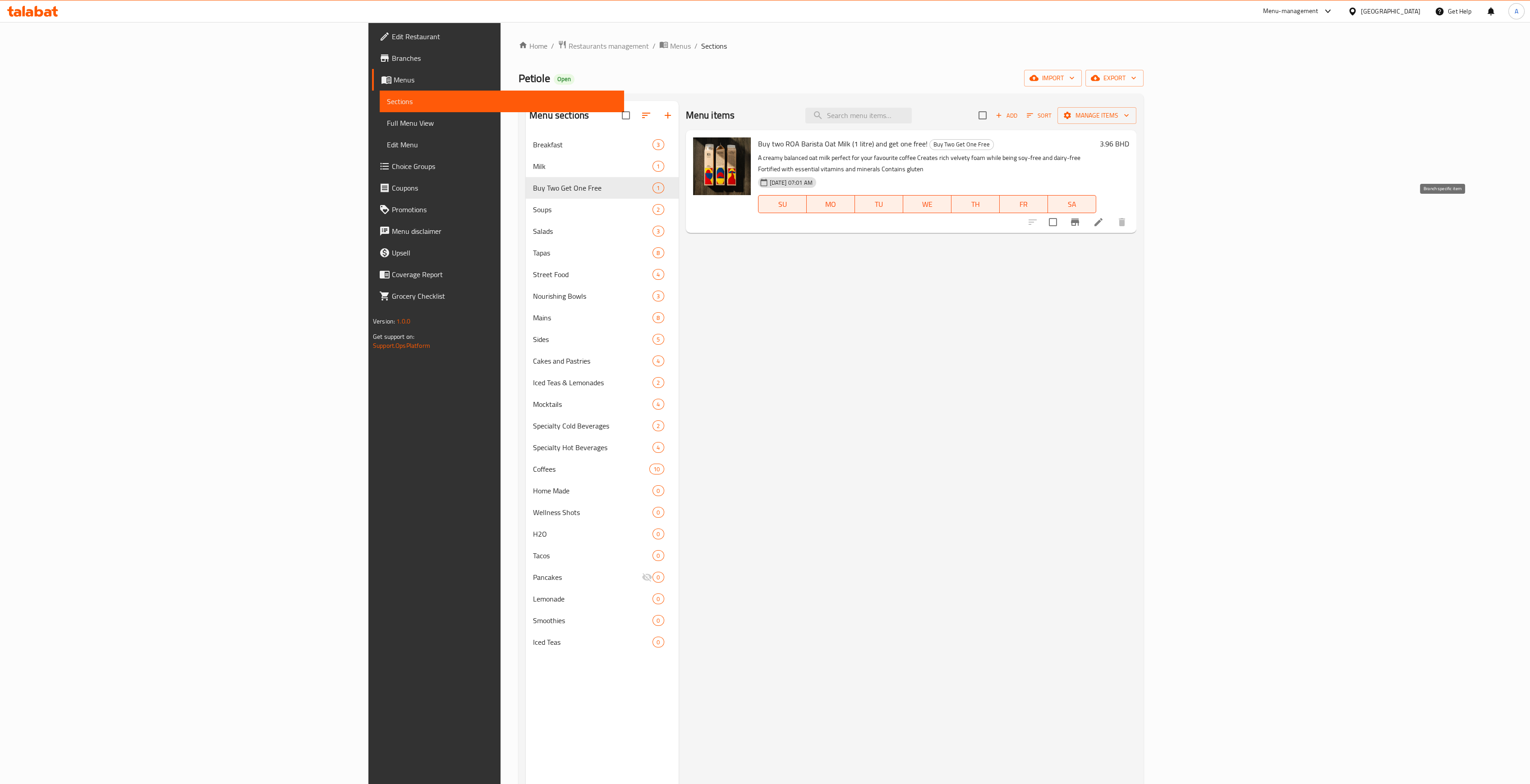
click at [1080, 217] on icon "Branch-specific-item" at bounding box center [1075, 222] width 11 height 11
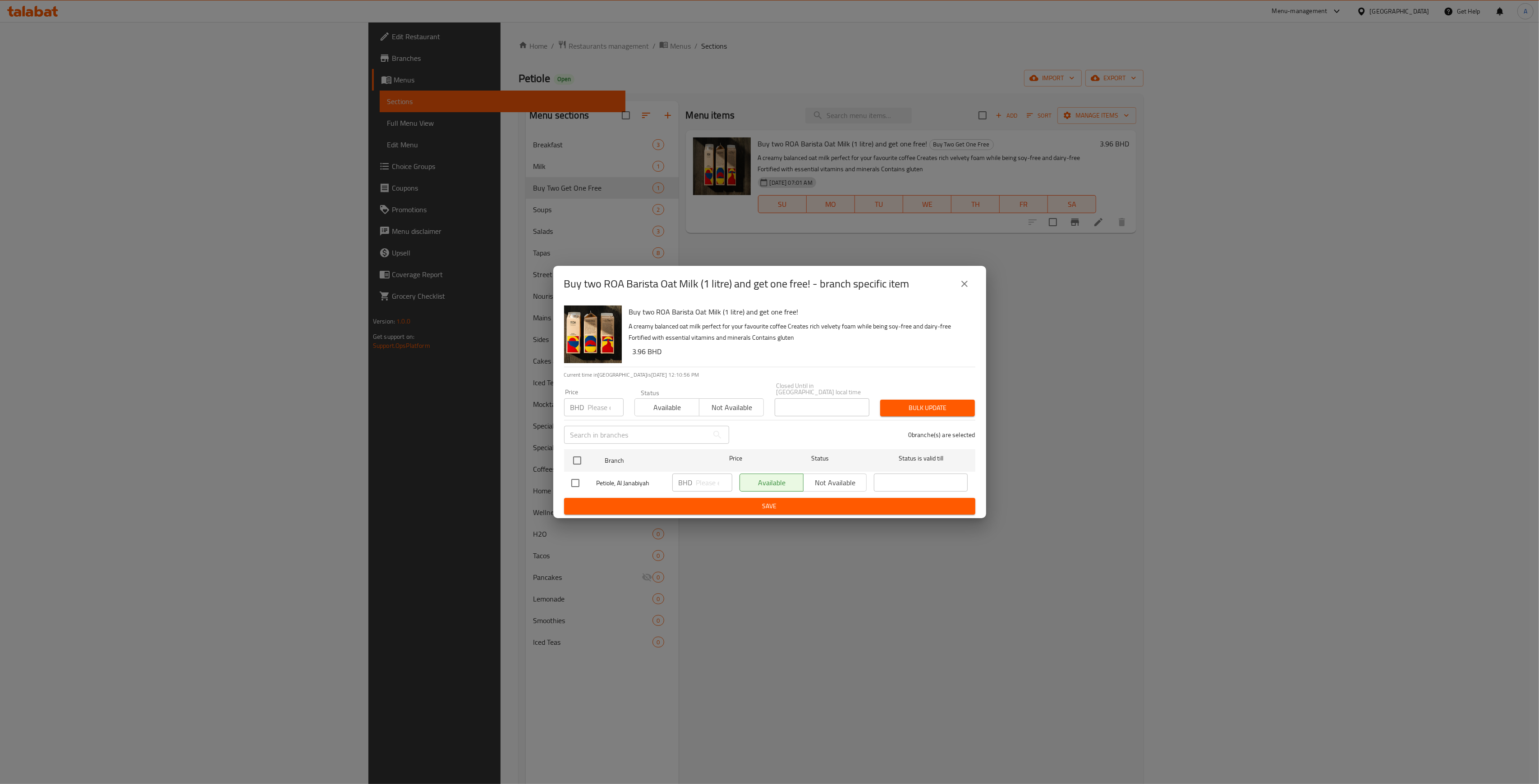
click at [961, 282] on icon "close" at bounding box center [964, 284] width 11 height 11
